Goal: Navigation & Orientation: Find specific page/section

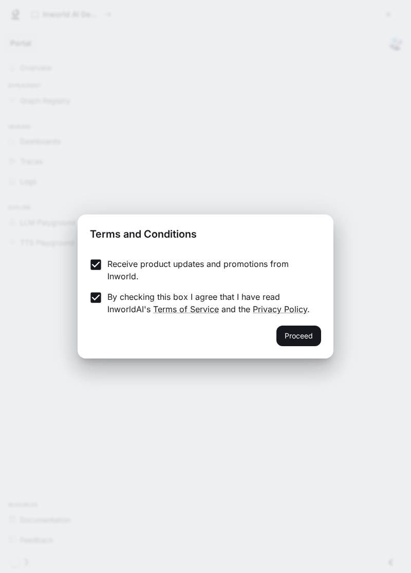
click at [302, 335] on button "Proceed" at bounding box center [299, 335] width 45 height 21
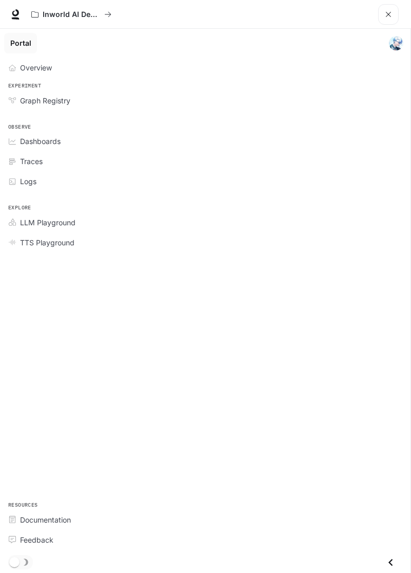
click at [23, 75] on link "Overview" at bounding box center [205, 68] width 402 height 18
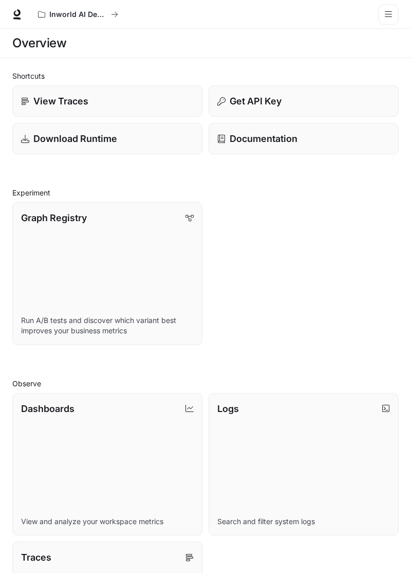
click at [391, 15] on icon "open drawer" at bounding box center [388, 14] width 8 height 8
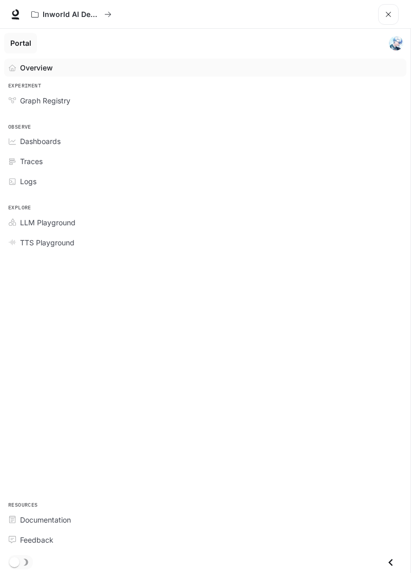
click at [80, 70] on div "Overview" at bounding box center [211, 67] width 382 height 11
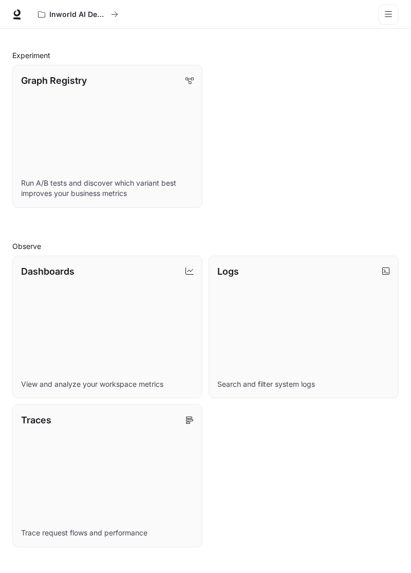
scroll to position [265, 0]
